Goal: Task Accomplishment & Management: Manage account settings

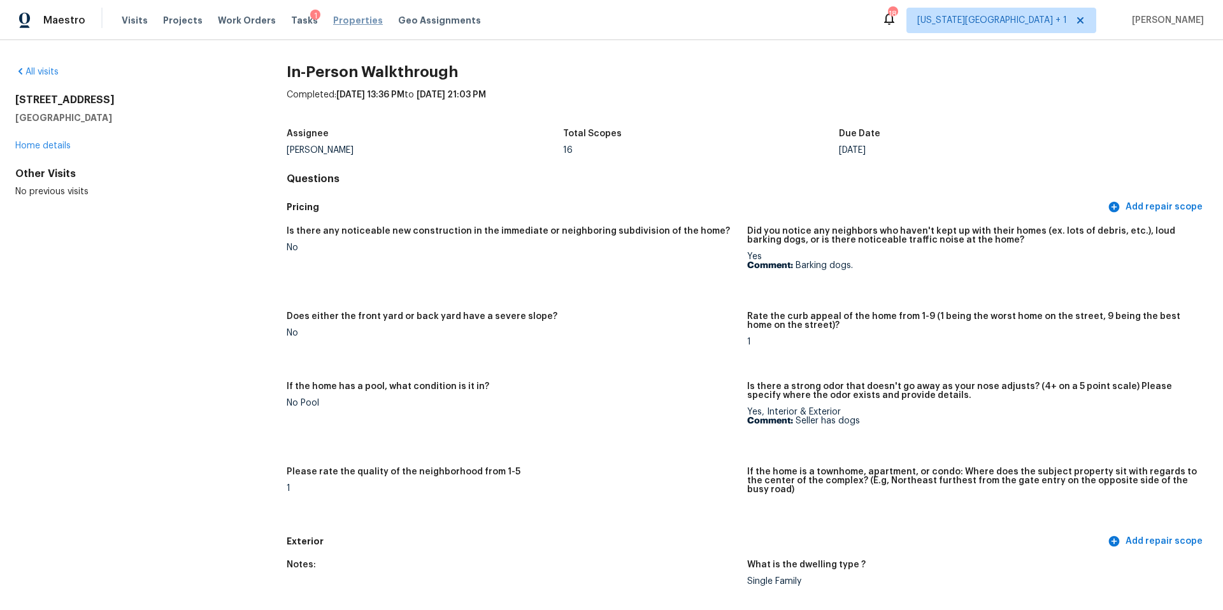
click at [333, 16] on span "Properties" at bounding box center [358, 20] width 50 height 13
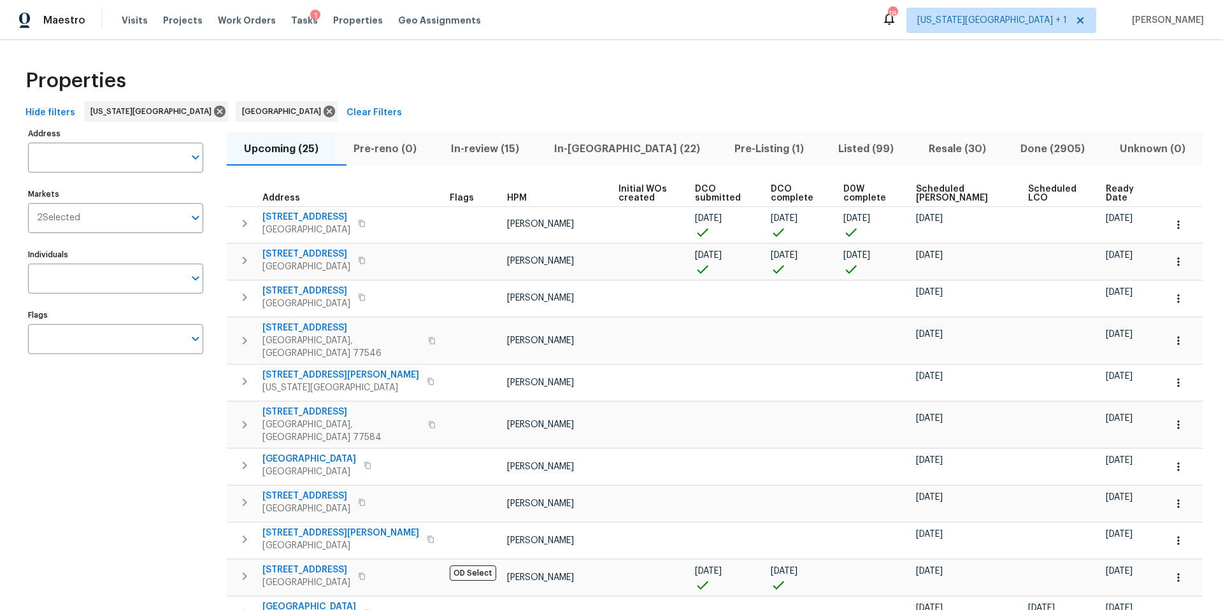
click at [83, 275] on input "Individuals" at bounding box center [106, 279] width 156 height 30
type input "[PERSON_NAME]"
click at [61, 283] on input "Individuals" at bounding box center [106, 279] width 156 height 30
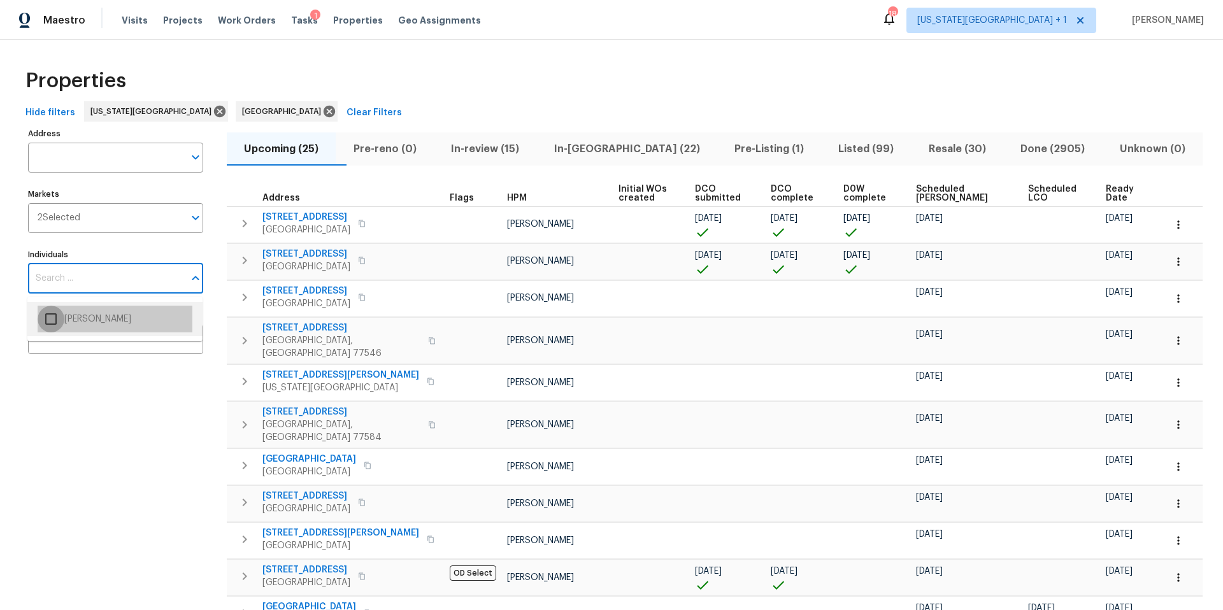
click at [53, 317] on input "checkbox" at bounding box center [51, 319] width 27 height 27
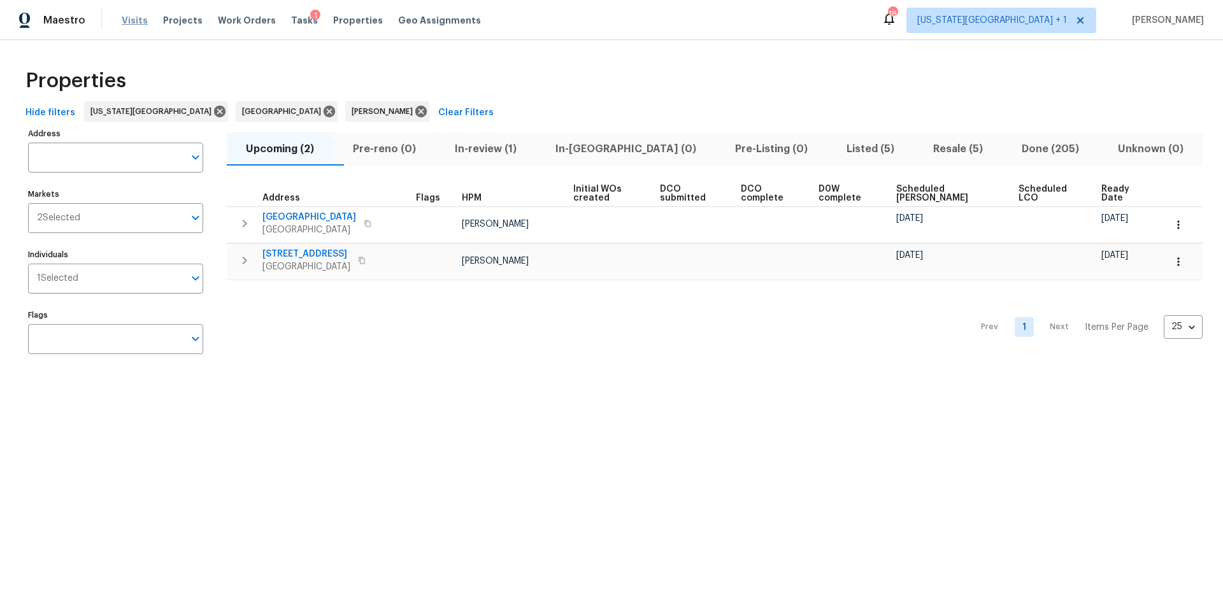
click at [132, 24] on span "Visits" at bounding box center [135, 20] width 26 height 13
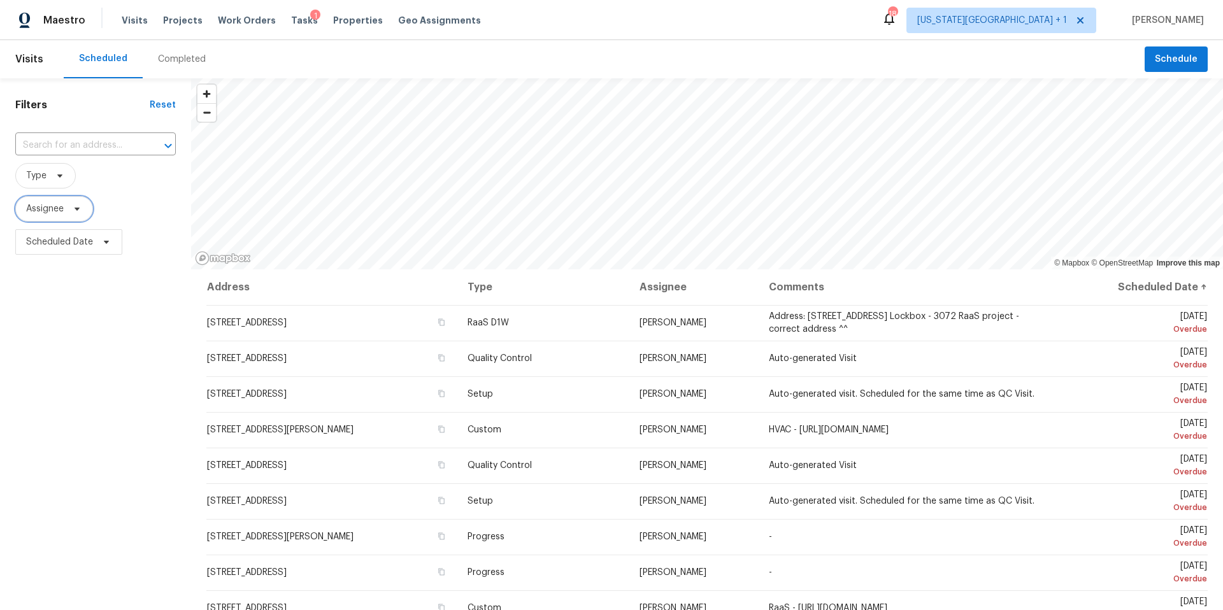
click at [53, 208] on span "Assignee" at bounding box center [45, 209] width 38 height 13
click at [46, 163] on span "Type" at bounding box center [45, 175] width 61 height 25
type input "dili"
click at [50, 250] on label "Diligence" at bounding box center [50, 245] width 54 height 13
click at [31, 248] on input "Diligence" at bounding box center [27, 243] width 8 height 8
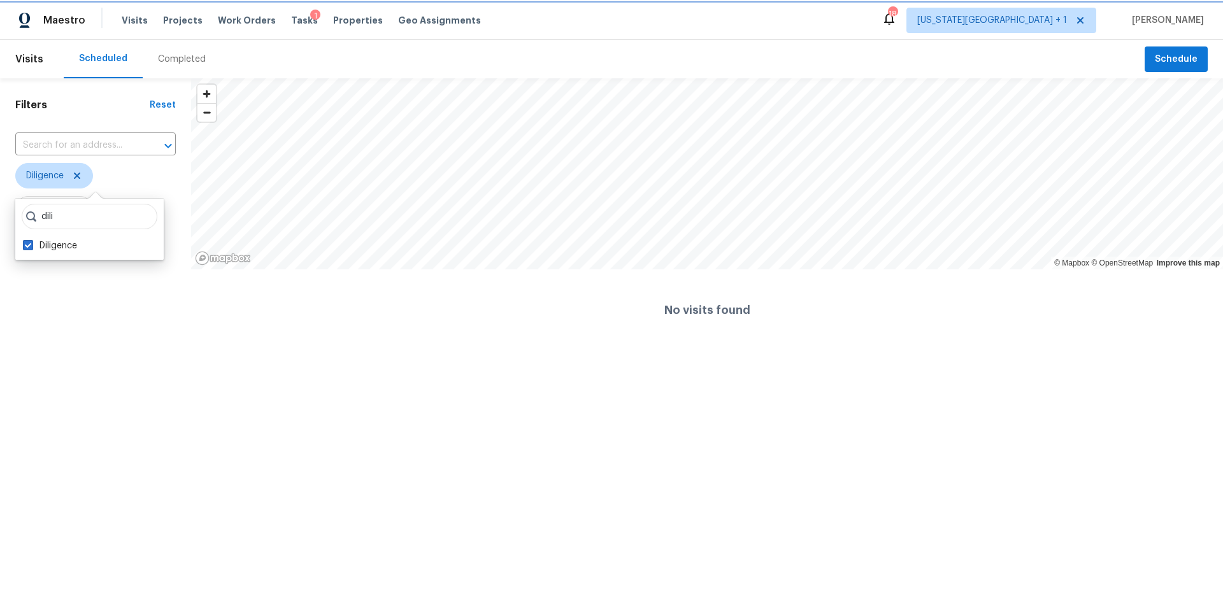
click at [78, 172] on icon at bounding box center [77, 176] width 10 height 10
checkbox input "false"
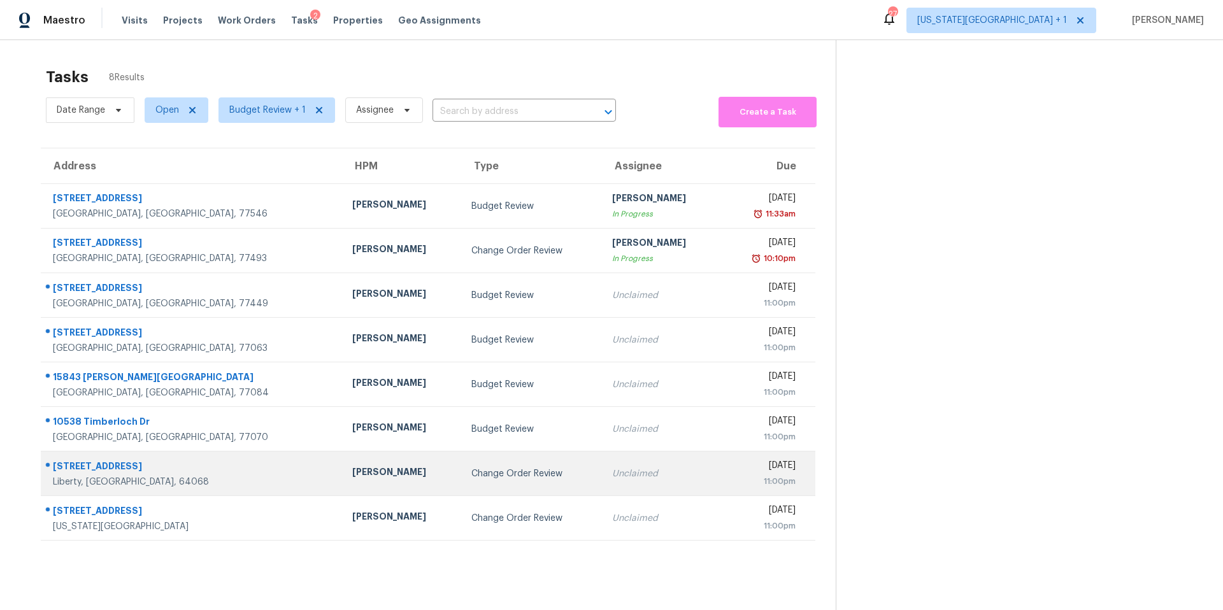
click at [342, 484] on td "[PERSON_NAME]" at bounding box center [401, 474] width 119 height 45
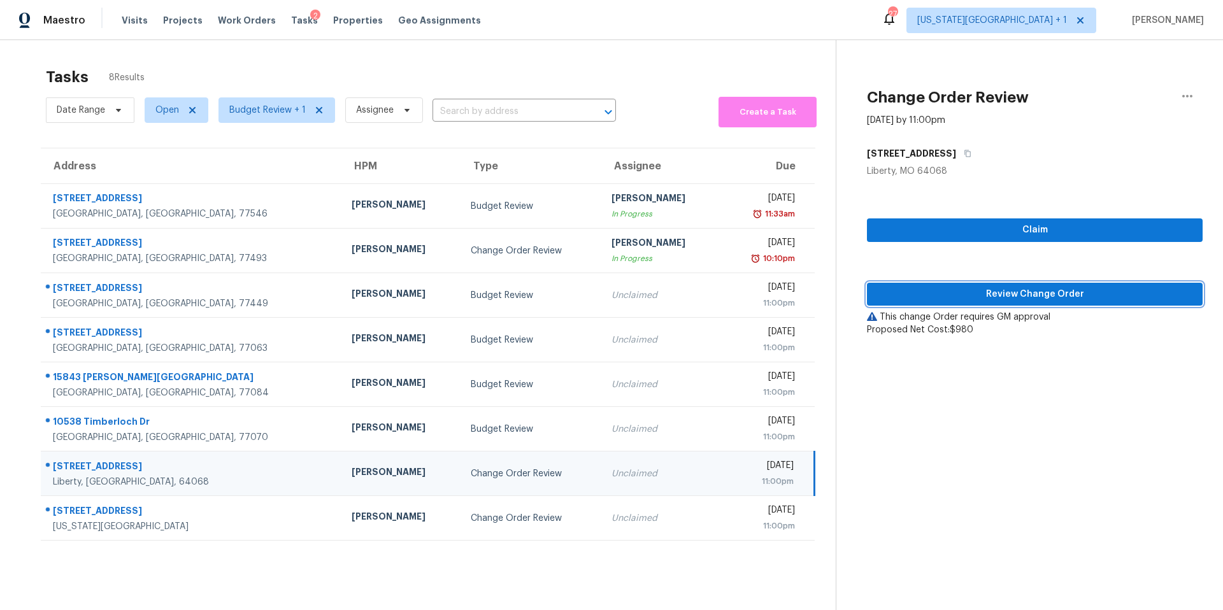
click at [971, 293] on span "Review Change Order" at bounding box center [1034, 295] width 315 height 16
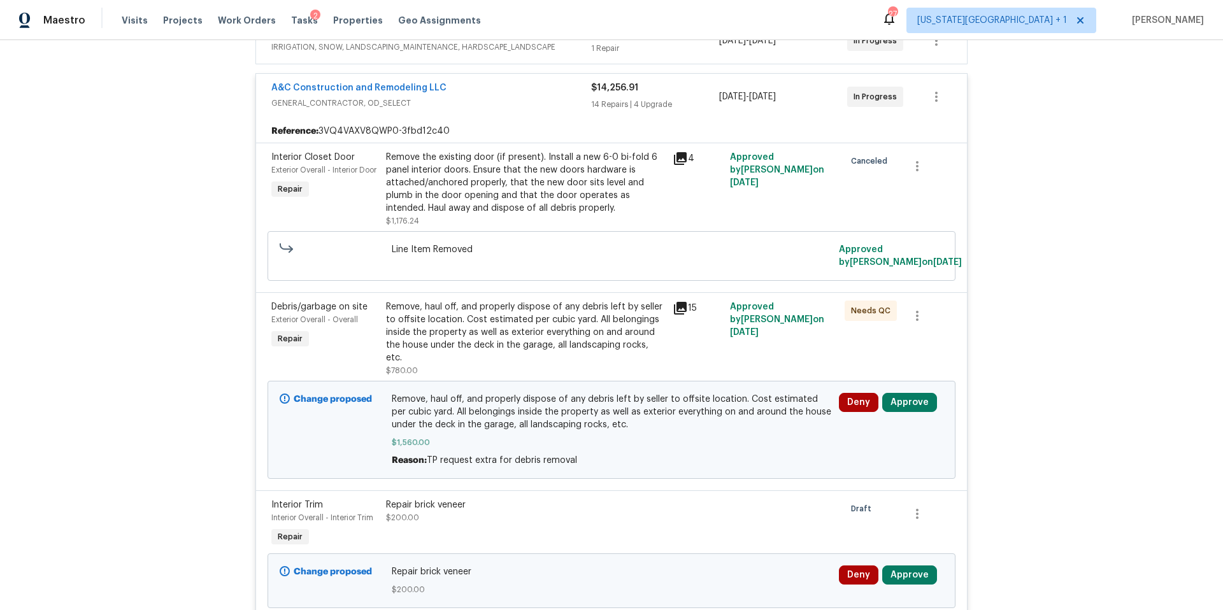
scroll to position [297, 0]
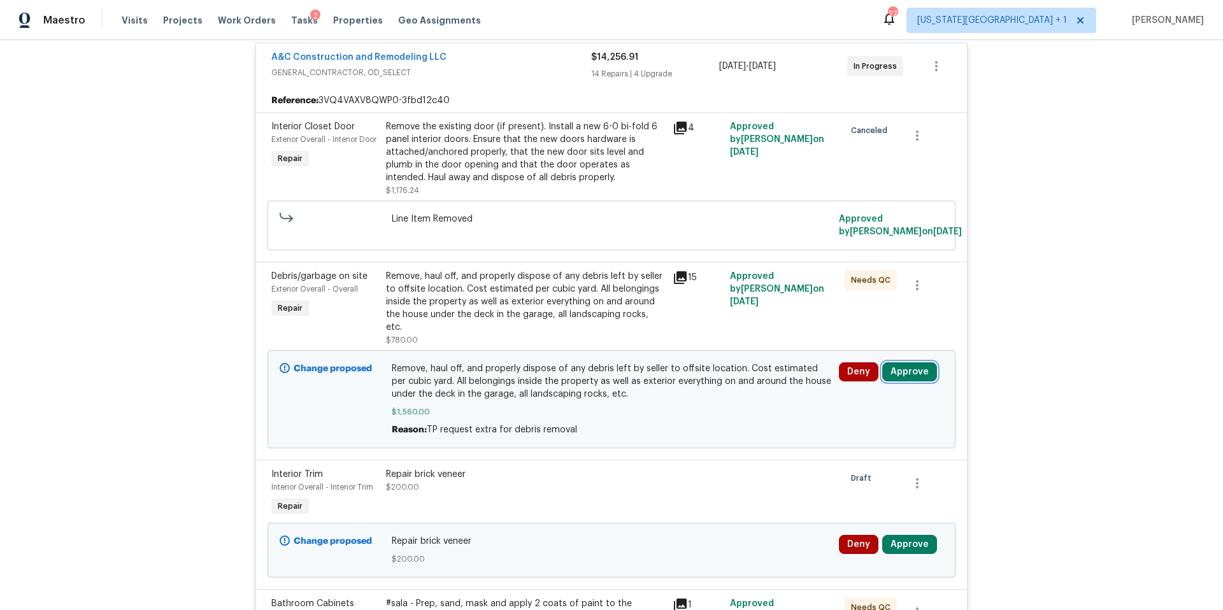
click at [902, 367] on button "Approve" at bounding box center [909, 371] width 55 height 19
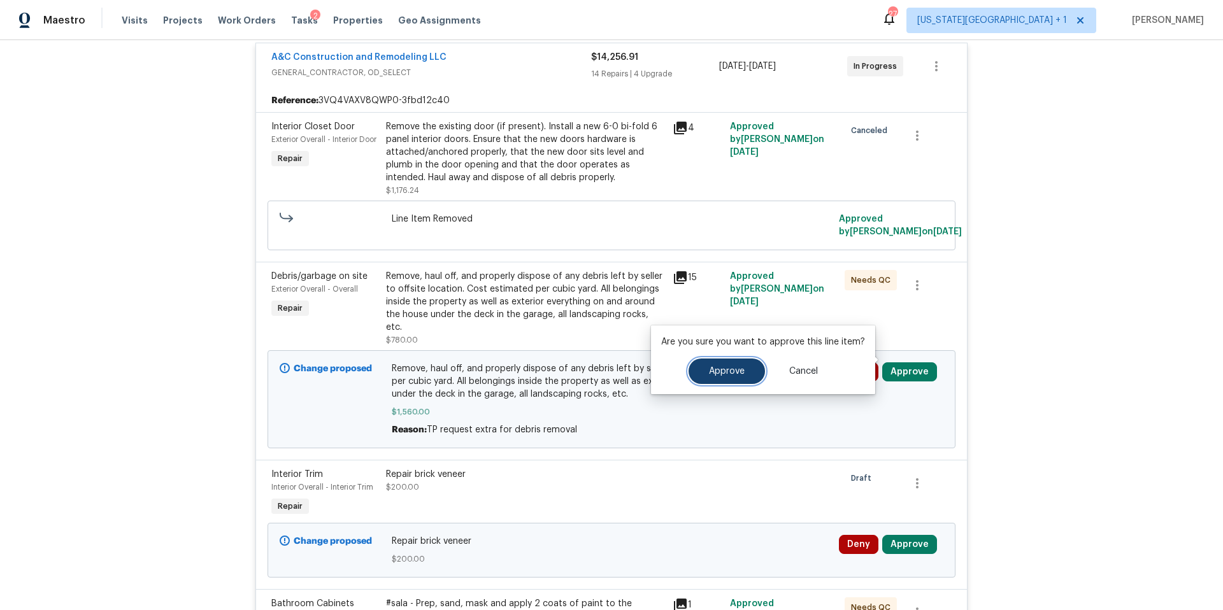
click at [737, 376] on button "Approve" at bounding box center [726, 371] width 76 height 25
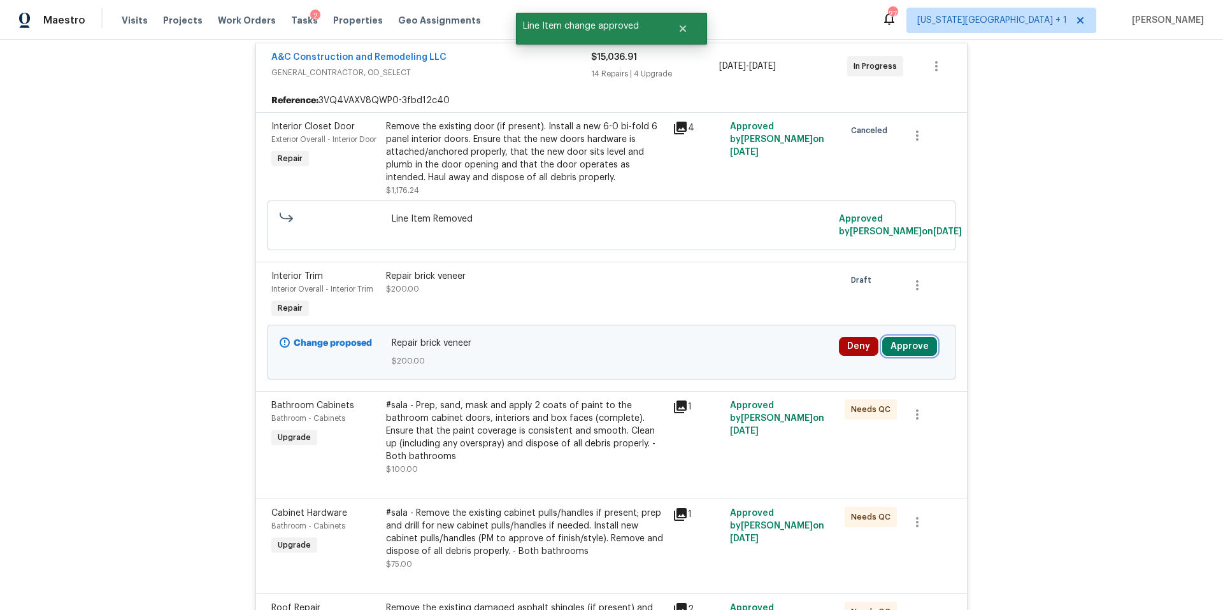
click at [922, 347] on button "Approve" at bounding box center [909, 346] width 55 height 19
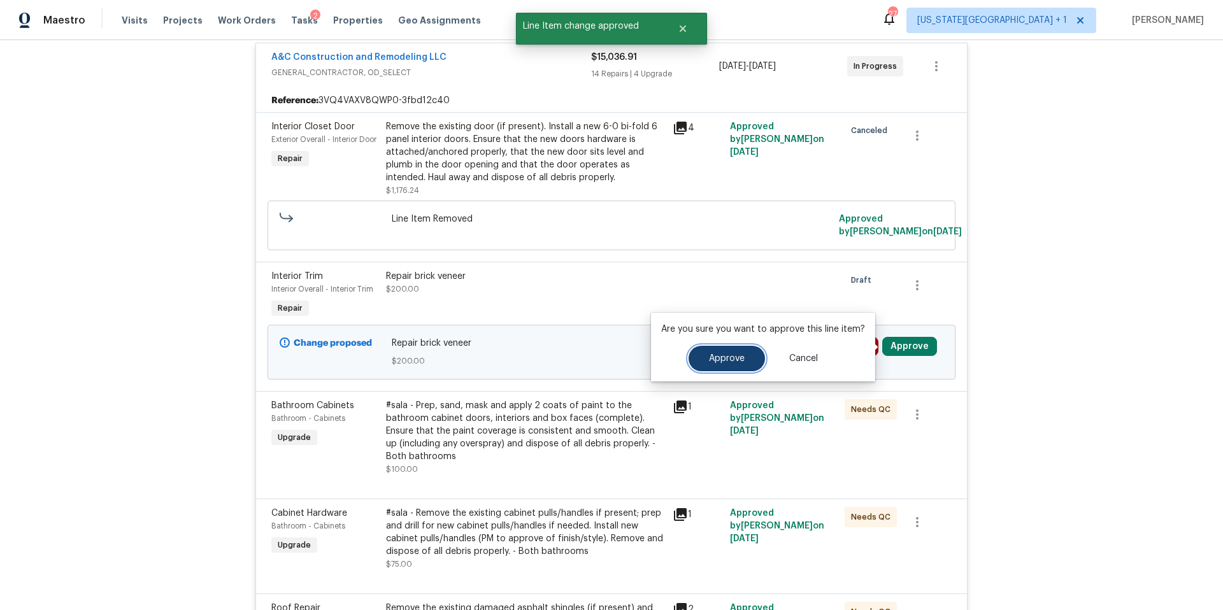
click at [744, 359] on button "Approve" at bounding box center [726, 358] width 76 height 25
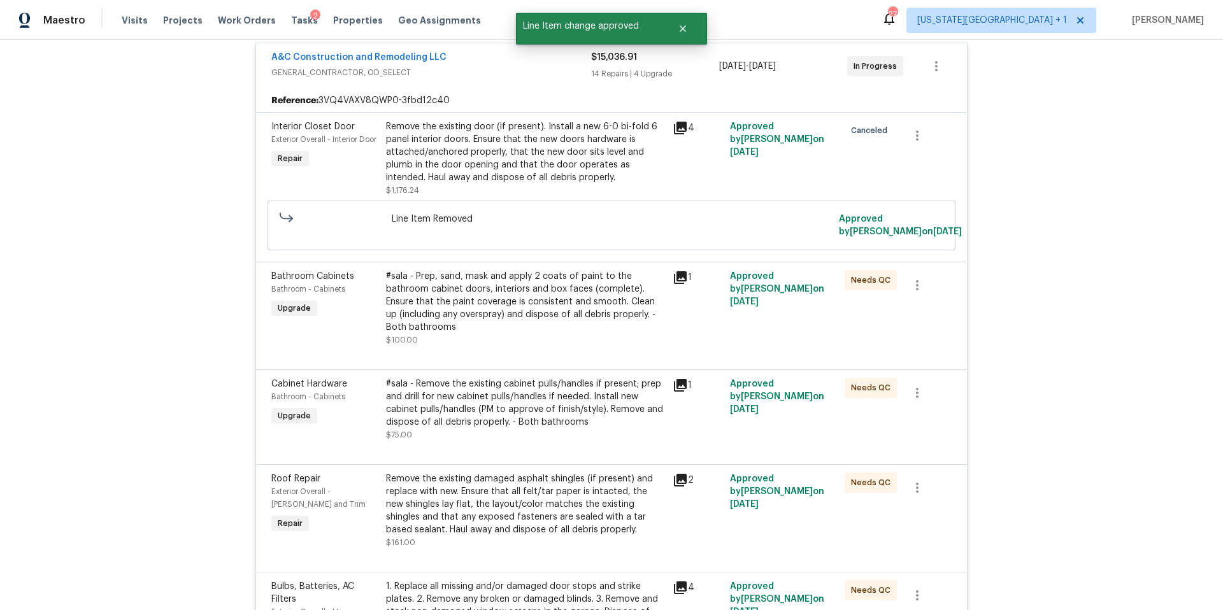
click at [292, 14] on div "Tasks 2" at bounding box center [304, 20] width 27 height 13
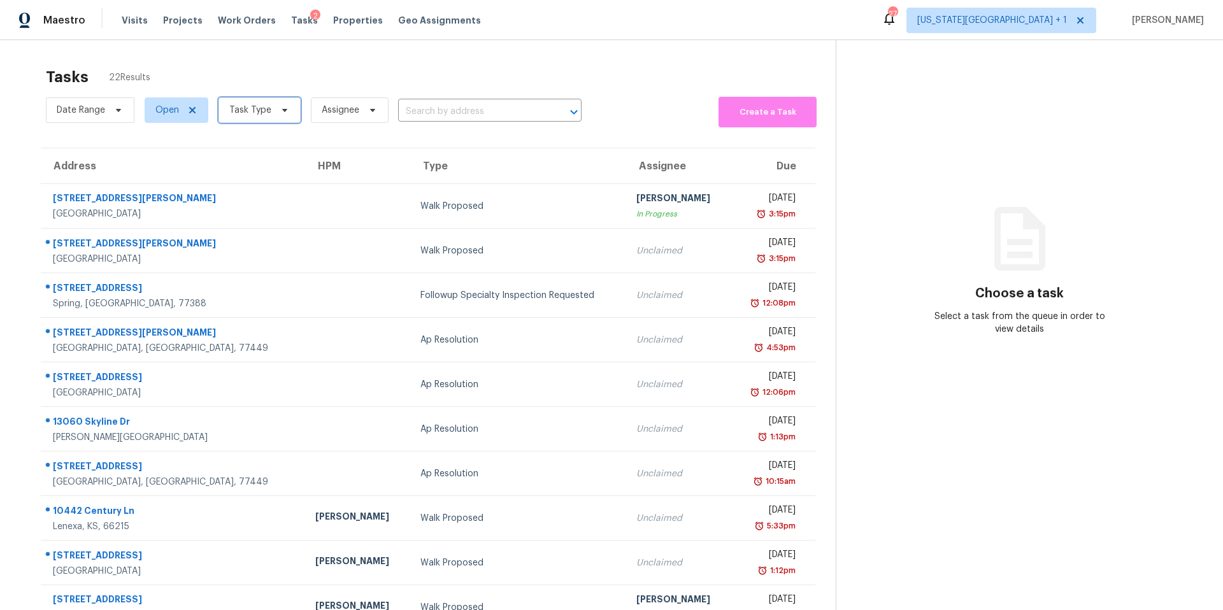
click at [264, 106] on span "Task Type" at bounding box center [250, 110] width 42 height 13
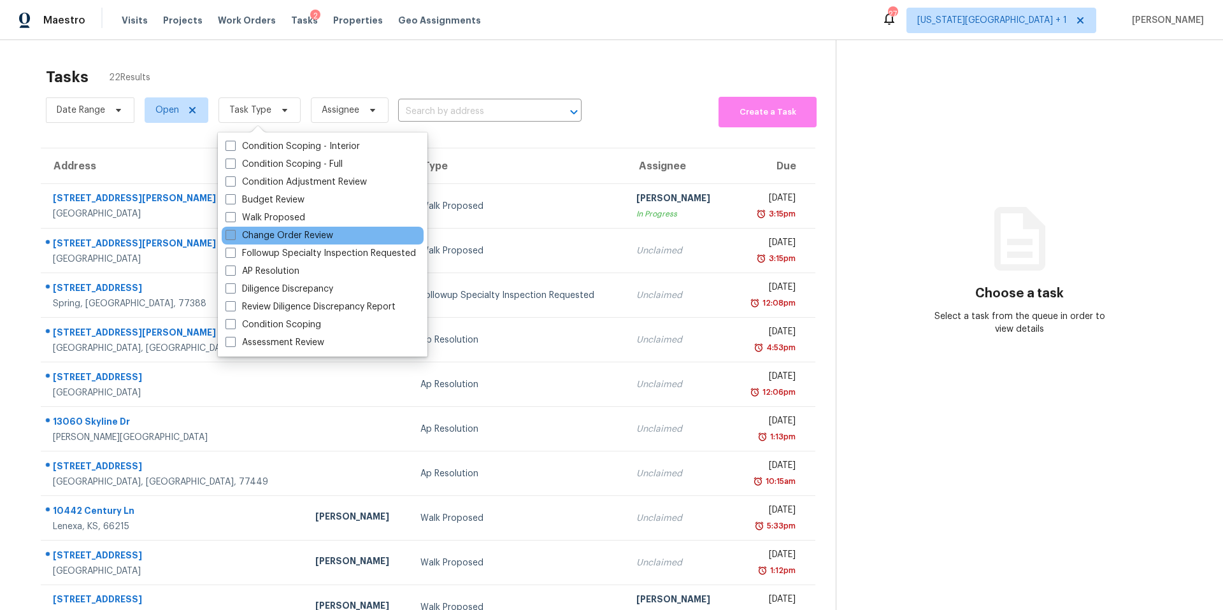
click at [258, 238] on label "Change Order Review" at bounding box center [279, 235] width 108 height 13
click at [234, 238] on input "Change Order Review" at bounding box center [229, 233] width 8 height 8
checkbox input "true"
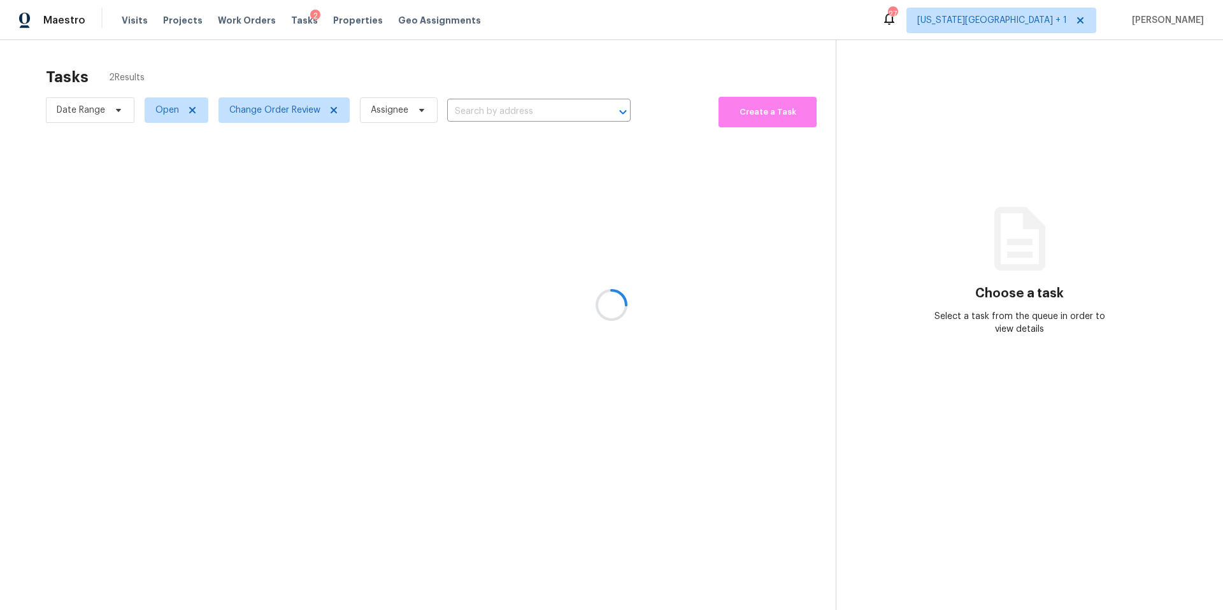
click at [304, 87] on div at bounding box center [611, 305] width 1223 height 610
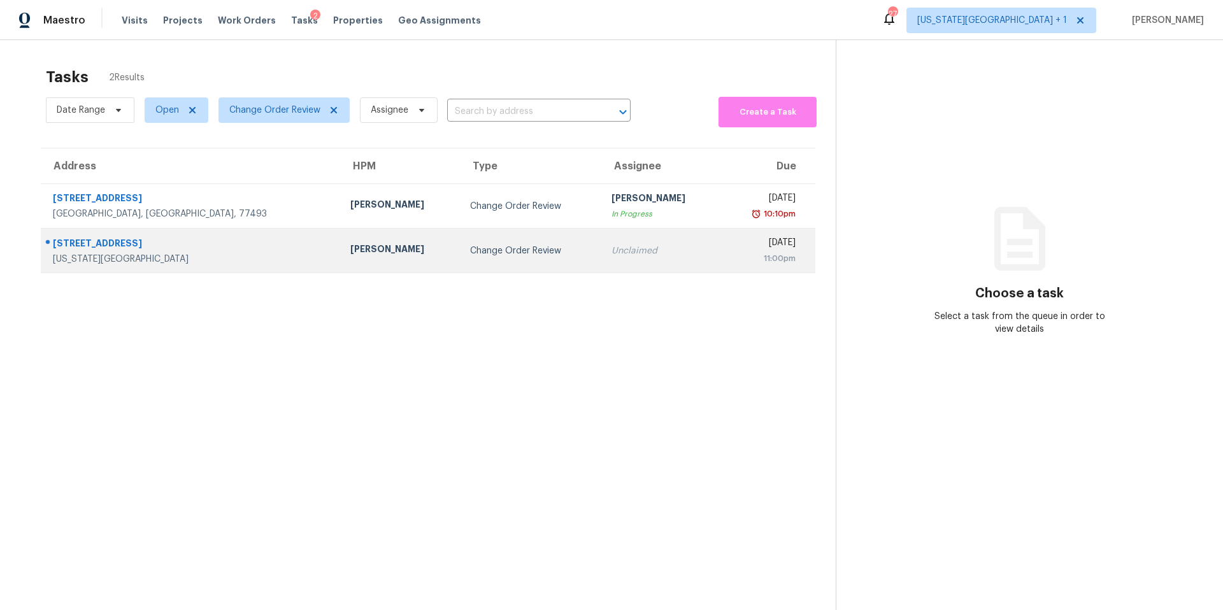
click at [340, 264] on td "[PERSON_NAME]" at bounding box center [400, 251] width 120 height 45
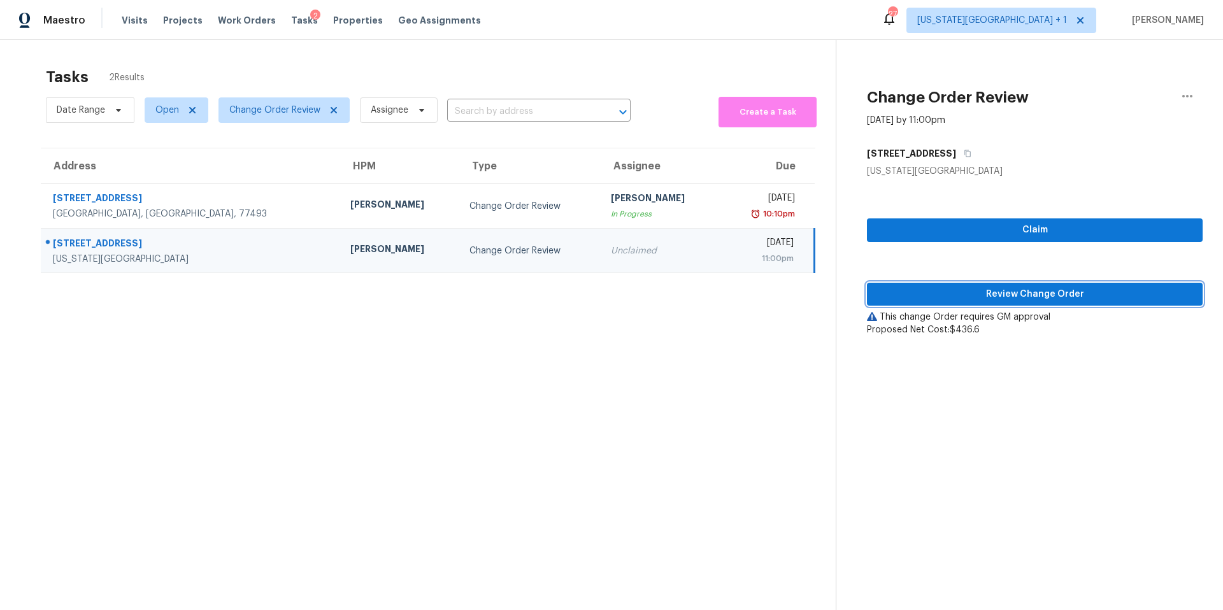
click at [909, 292] on span "Review Change Order" at bounding box center [1034, 295] width 315 height 16
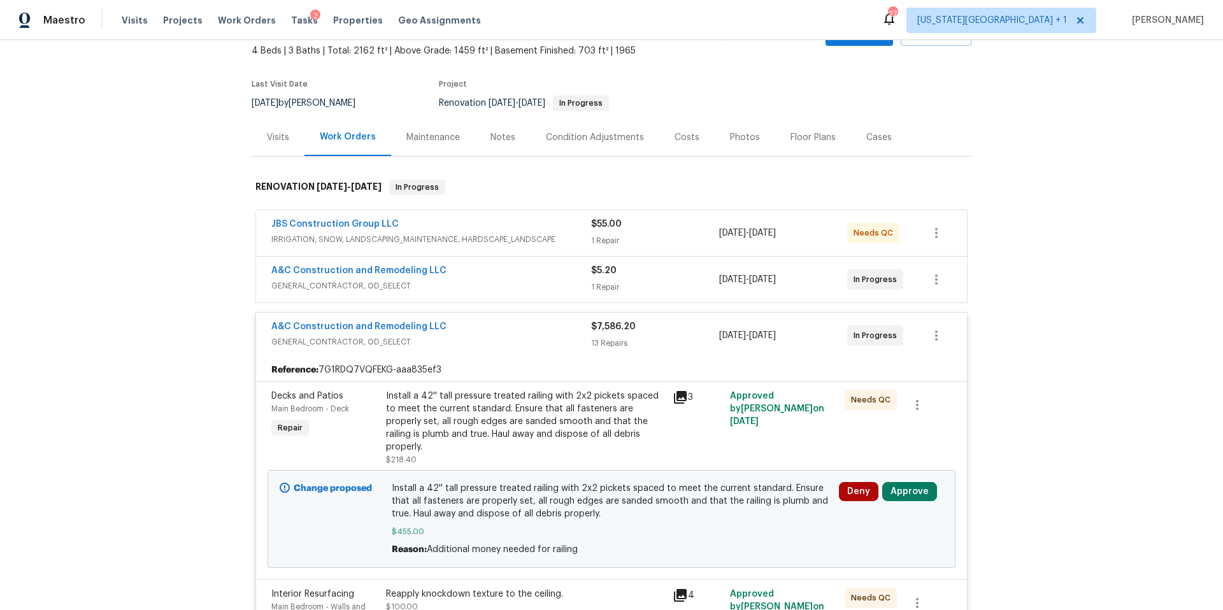
scroll to position [136, 0]
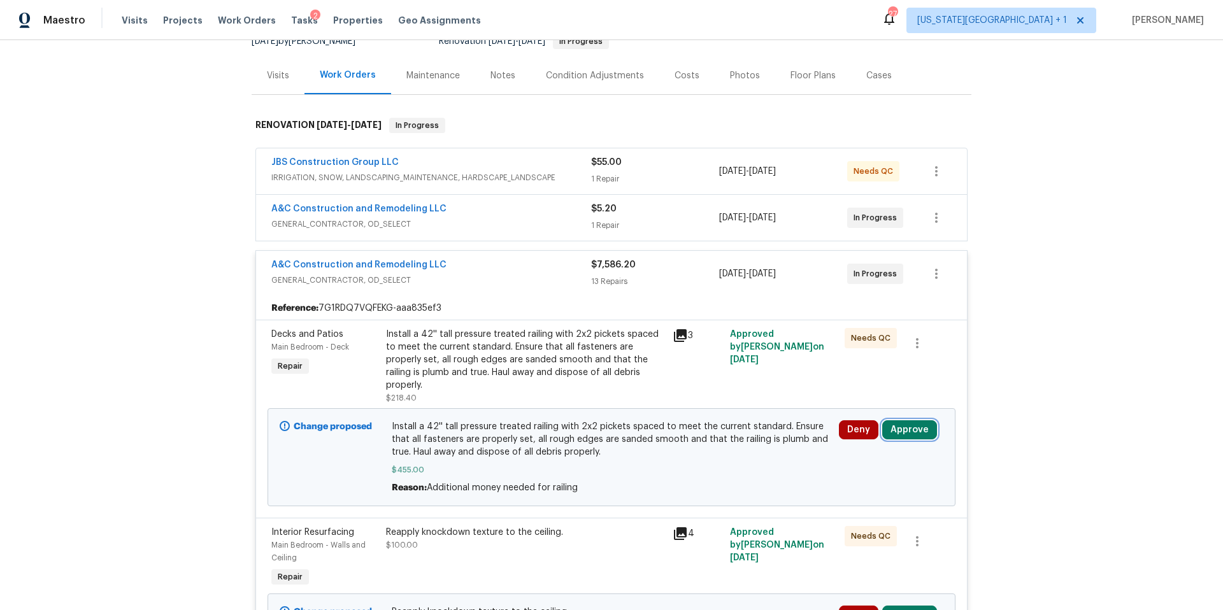
click at [913, 420] on button "Approve" at bounding box center [909, 429] width 55 height 19
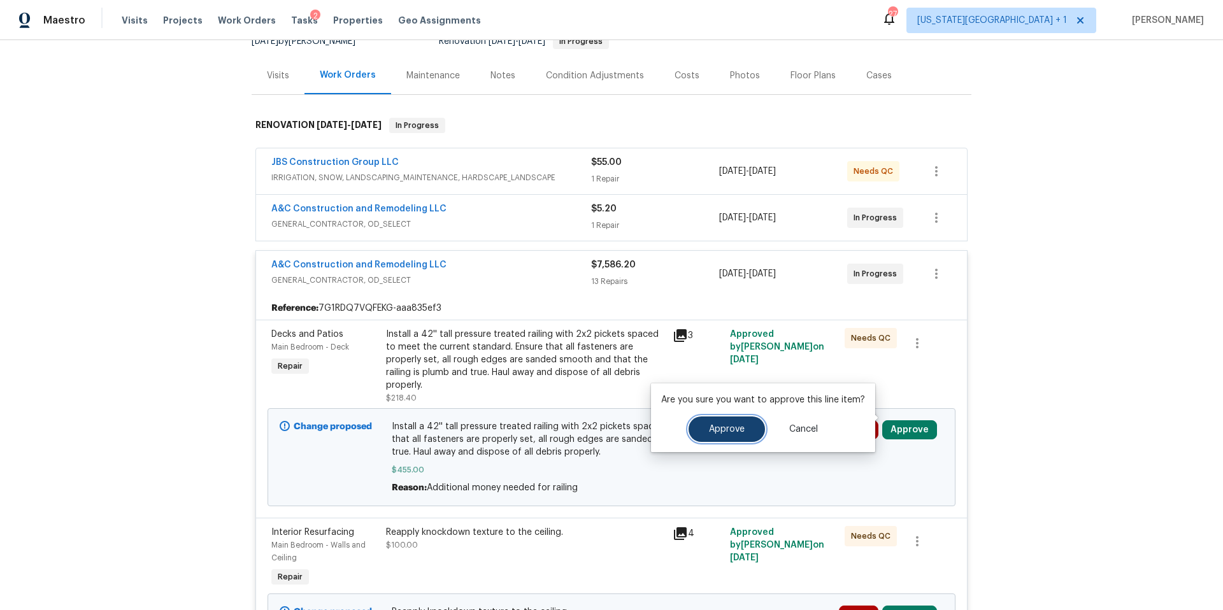
click at [725, 431] on span "Approve" at bounding box center [727, 430] width 36 height 10
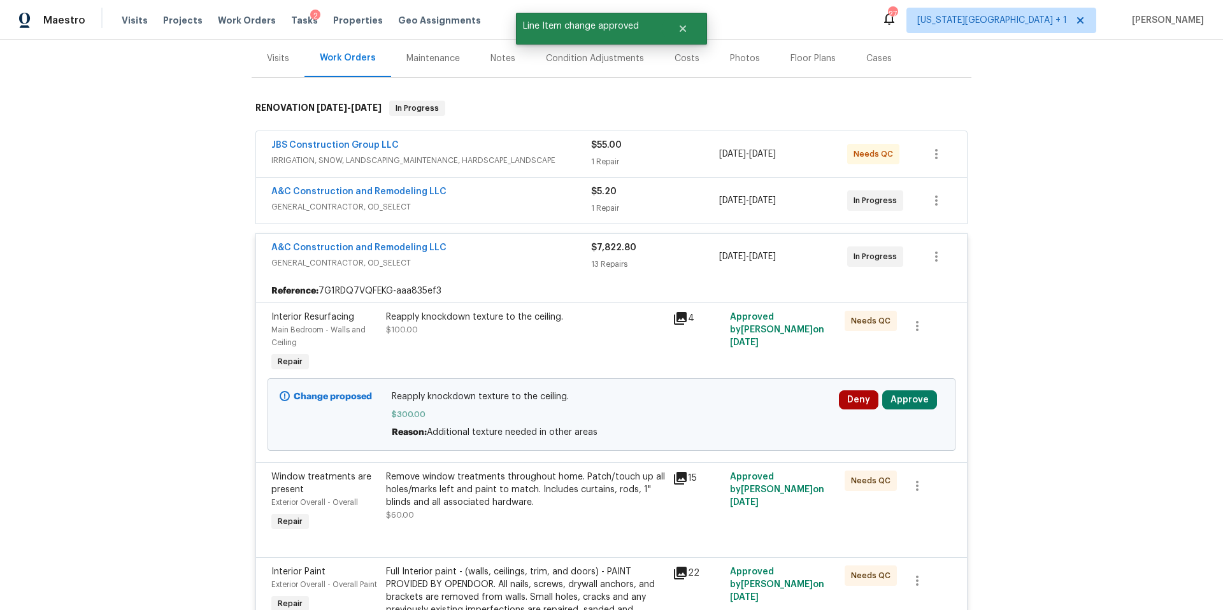
scroll to position [155, 0]
click at [912, 394] on button "Approve" at bounding box center [909, 397] width 55 height 19
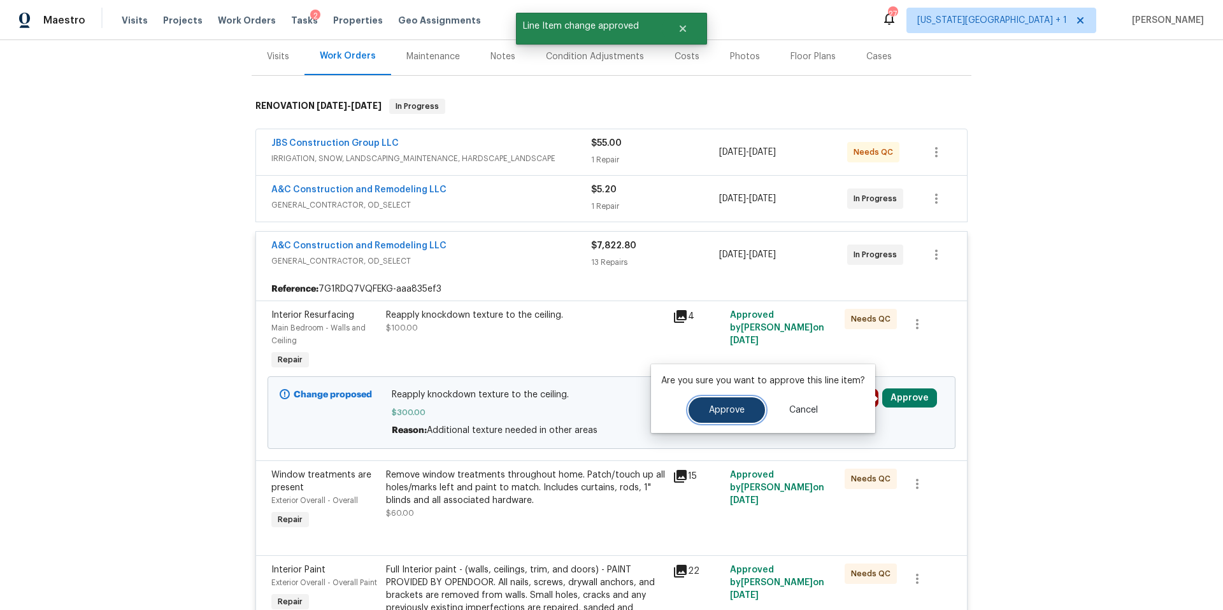
click at [709, 410] on span "Approve" at bounding box center [727, 411] width 36 height 10
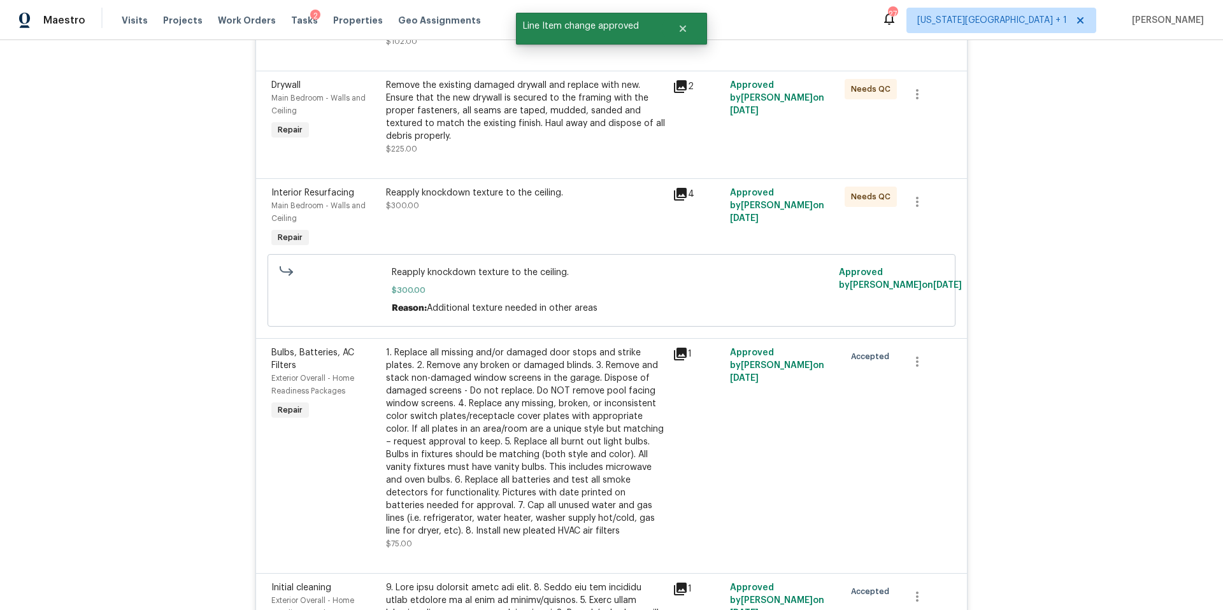
scroll to position [0, 0]
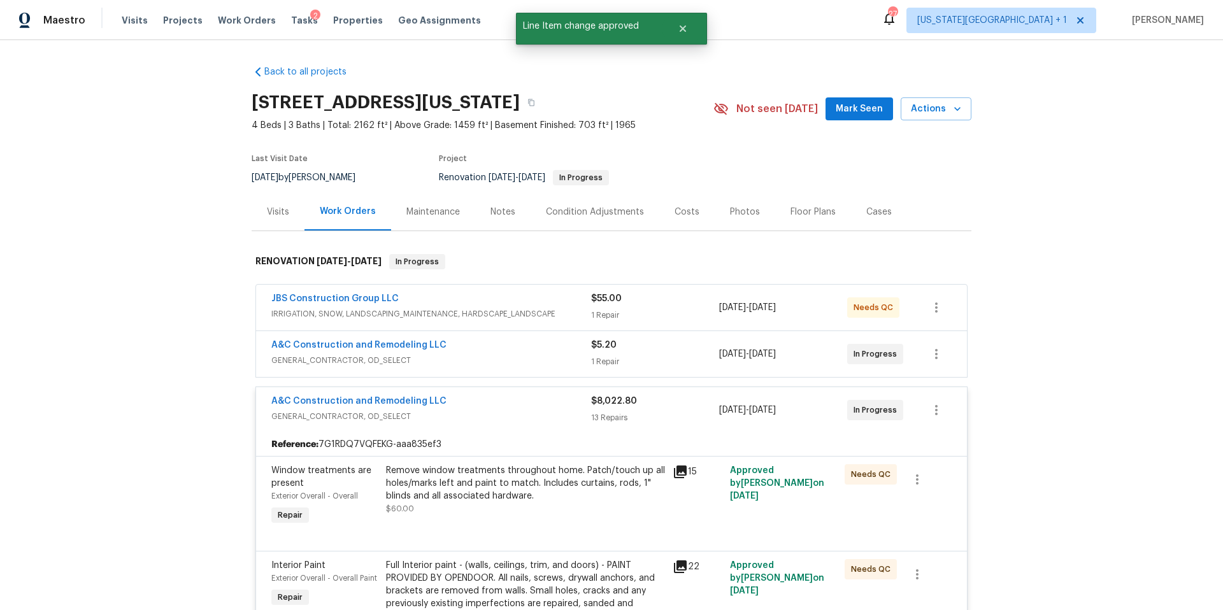
click at [280, 210] on div "Visits" at bounding box center [278, 212] width 22 height 13
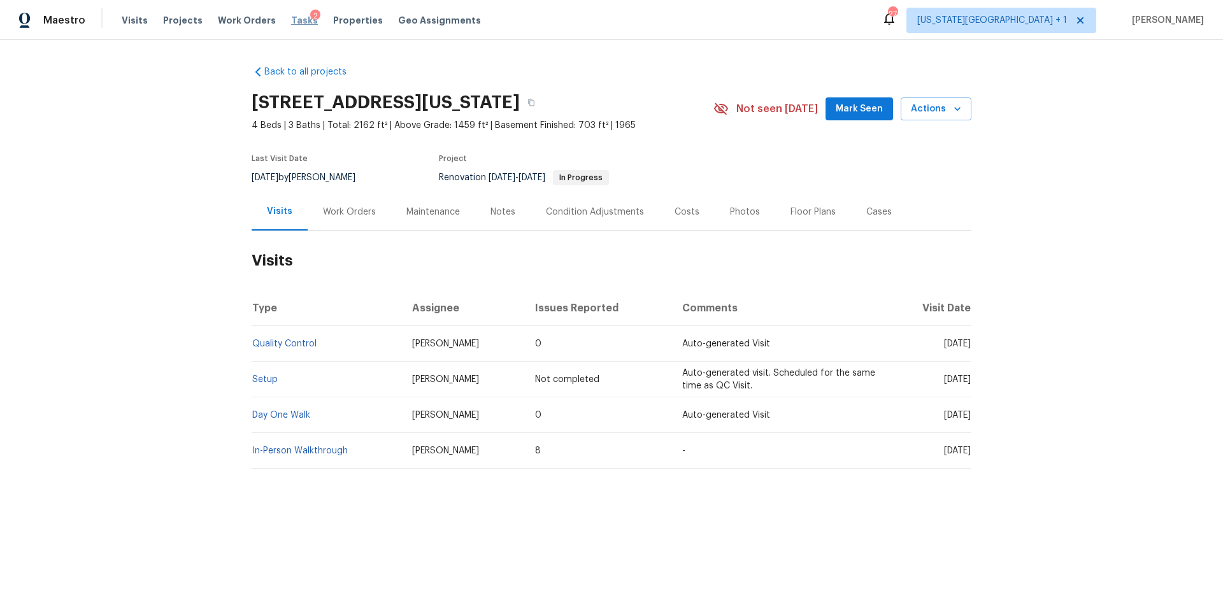
click at [291, 24] on span "Tasks" at bounding box center [304, 20] width 27 height 9
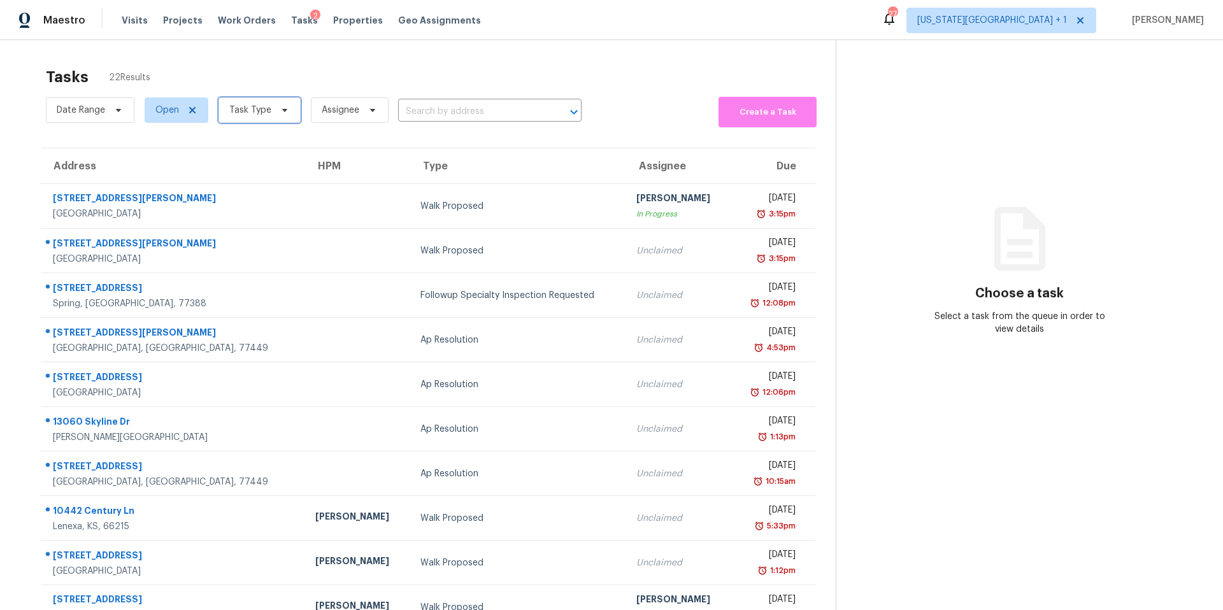
click at [264, 106] on span "Task Type" at bounding box center [250, 110] width 42 height 13
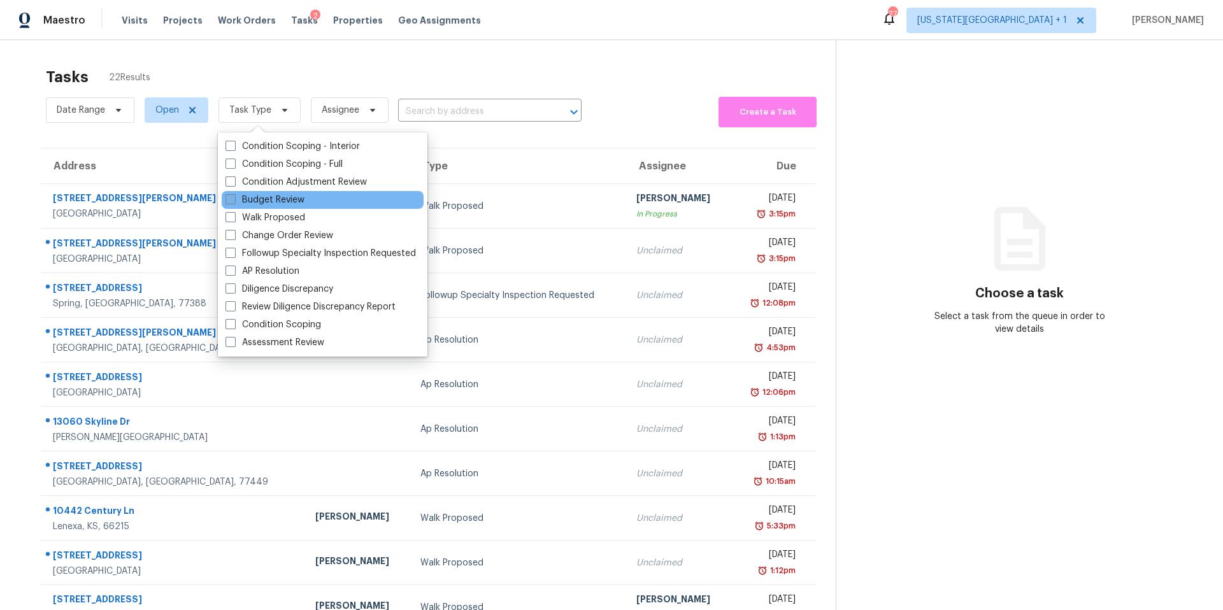
click at [247, 203] on label "Budget Review" at bounding box center [264, 200] width 79 height 13
click at [234, 202] on input "Budget Review" at bounding box center [229, 198] width 8 height 8
checkbox input "true"
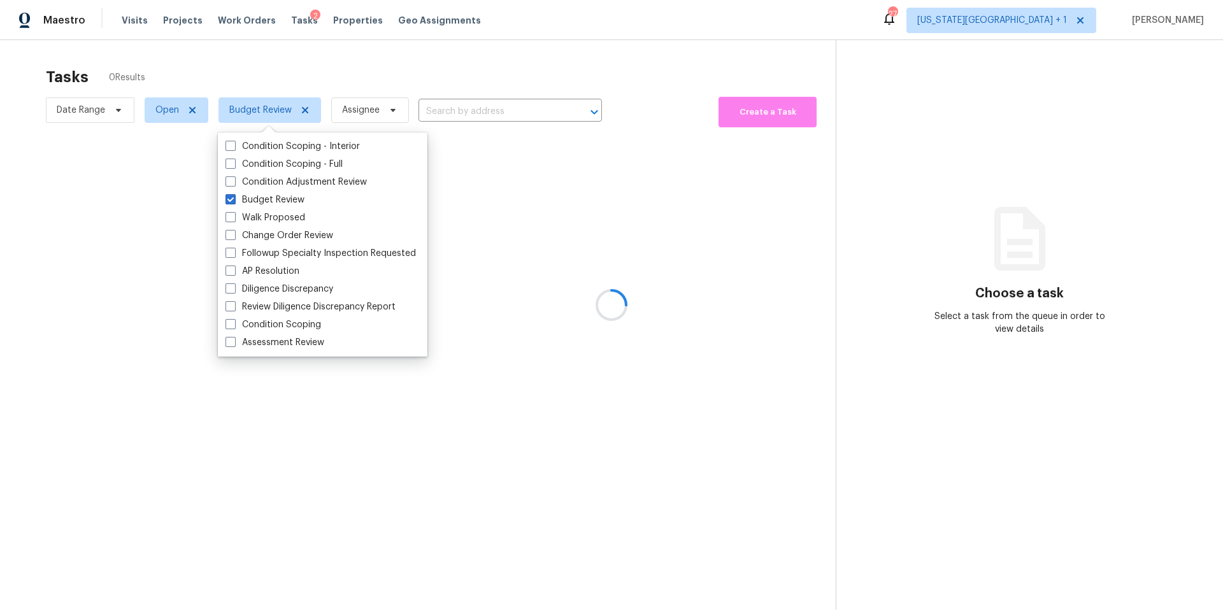
click at [250, 73] on div at bounding box center [611, 305] width 1223 height 610
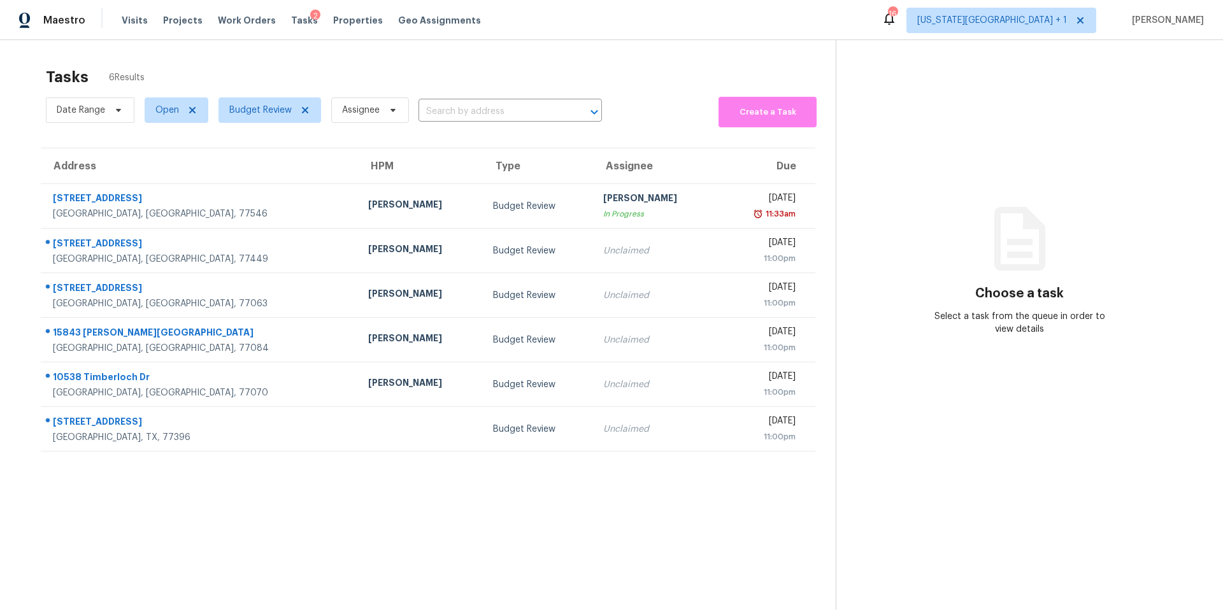
click at [358, 360] on td "[PERSON_NAME]" at bounding box center [420, 340] width 125 height 45
